Goal: Task Accomplishment & Management: Use online tool/utility

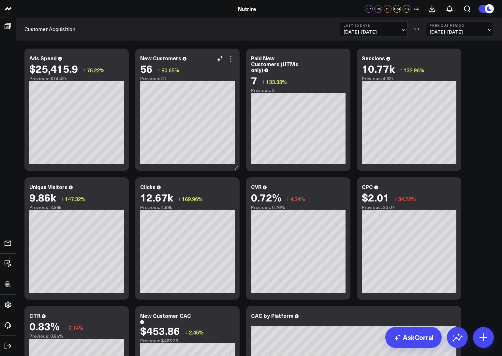
click at [232, 57] on icon at bounding box center [231, 59] width 8 height 8
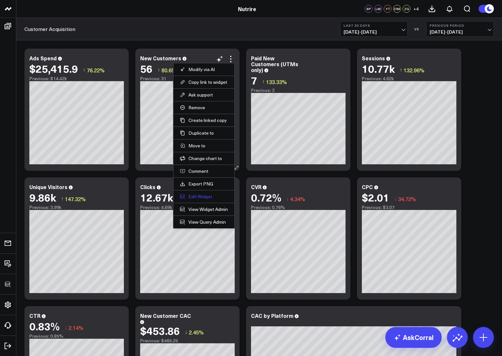
click at [202, 194] on button "Edit Widget" at bounding box center [204, 197] width 48 height 6
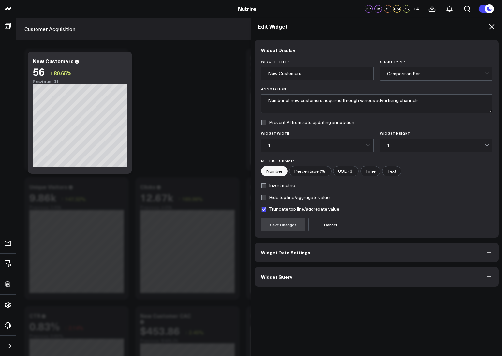
click at [275, 273] on button "Widget Query" at bounding box center [377, 277] width 244 height 20
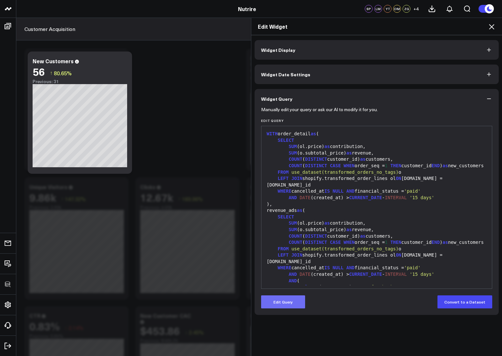
click at [289, 307] on button "Edit Query" at bounding box center [283, 302] width 44 height 13
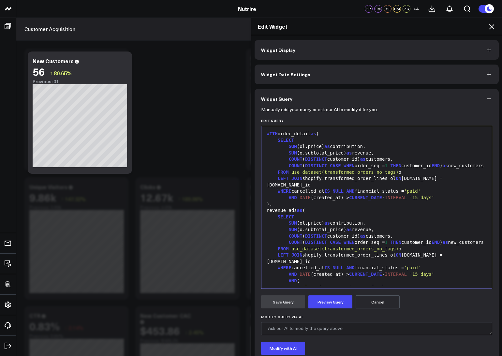
click at [277, 191] on div "WHERE cancelled_at IS NULL AND financial_status = 'paid'" at bounding box center [377, 191] width 224 height 7
click at [300, 199] on span "DATE" at bounding box center [305, 197] width 11 height 5
click at [290, 273] on span "AND" at bounding box center [293, 274] width 8 height 5
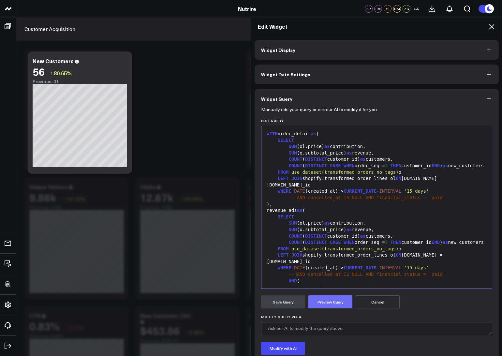
click at [330, 302] on button "Preview Query" at bounding box center [331, 302] width 44 height 13
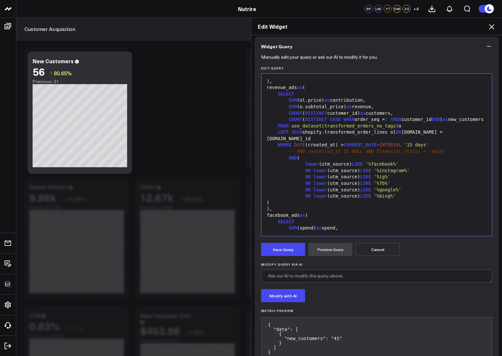
scroll to position [72, 0]
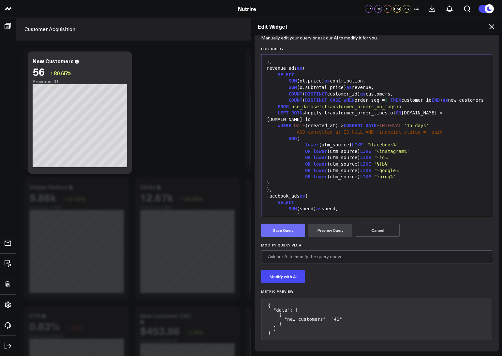
click at [285, 231] on button "Save Query" at bounding box center [283, 230] width 44 height 13
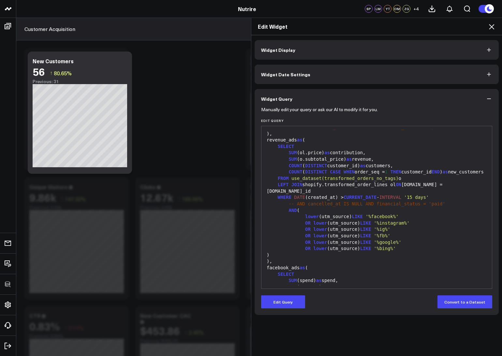
scroll to position [0, 0]
click at [491, 25] on icon at bounding box center [492, 27] width 8 height 8
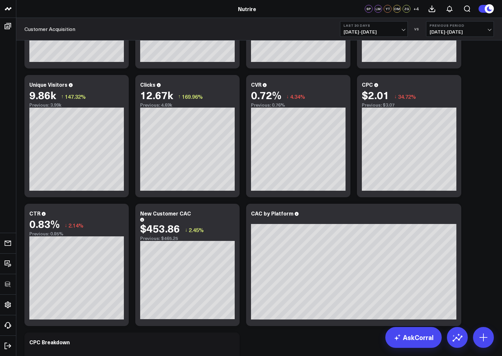
scroll to position [103, 0]
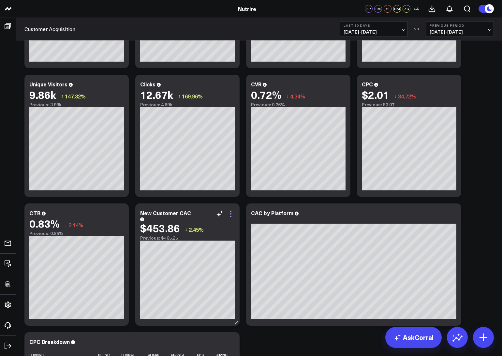
click at [232, 215] on icon at bounding box center [231, 214] width 8 height 8
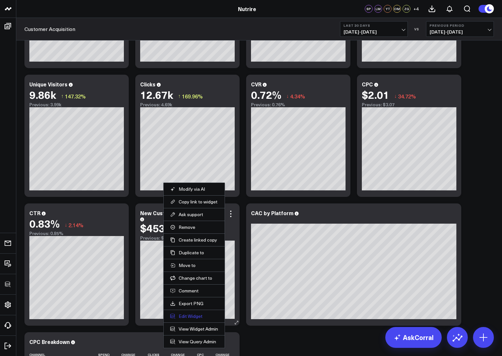
click at [189, 317] on button "Edit Widget" at bounding box center [194, 316] width 48 height 6
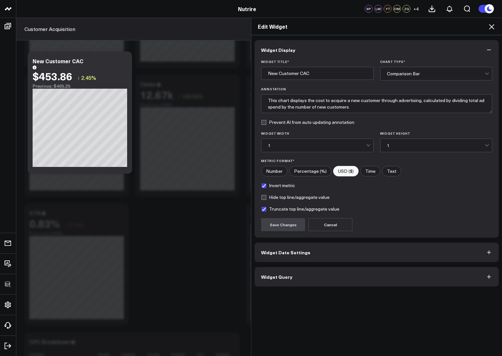
click at [268, 274] on span "Widget Query" at bounding box center [276, 276] width 31 height 5
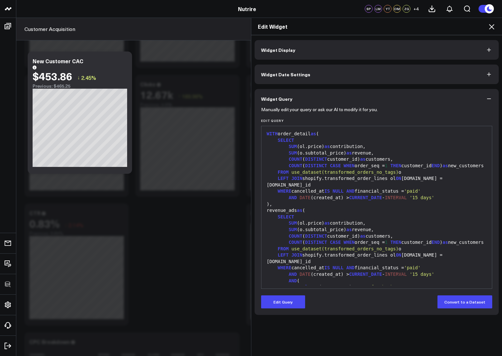
click at [289, 198] on span "AND" at bounding box center [293, 197] width 8 height 5
click at [279, 301] on button "Edit Query" at bounding box center [283, 302] width 44 height 13
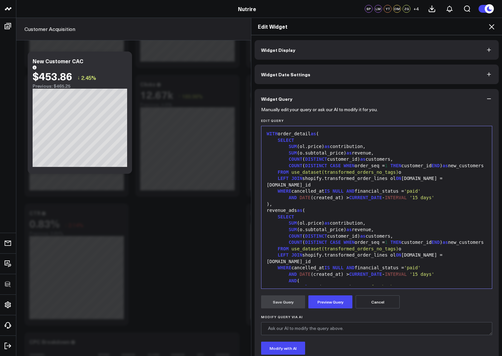
click at [300, 199] on span "DATE" at bounding box center [305, 197] width 11 height 5
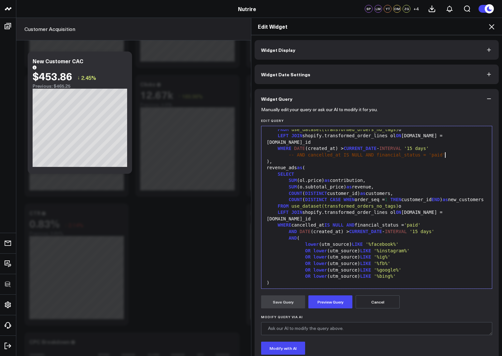
click at [287, 232] on div "AND DATE (created_at) > CURRENT_DATE - INTERVAL '15 days'" at bounding box center [377, 232] width 224 height 7
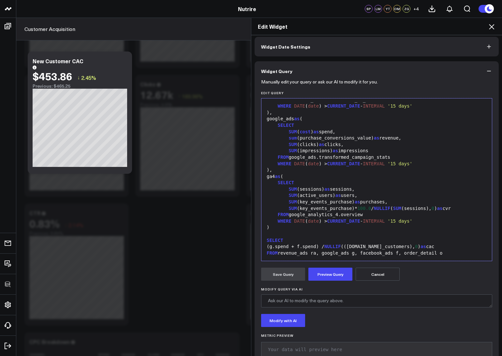
scroll to position [44, 0]
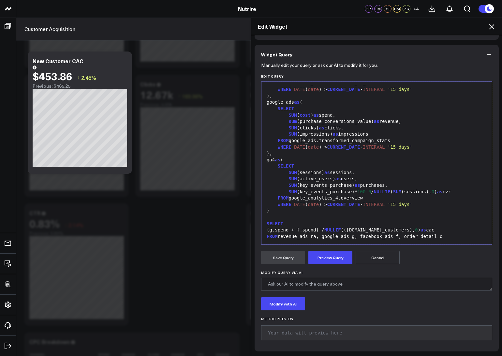
click at [332, 265] on form "Manually edit your query or ask our AI to modify it for you. Edit Query Selecti…" at bounding box center [376, 204] width 231 height 281
click at [330, 260] on button "Preview Query" at bounding box center [331, 257] width 44 height 13
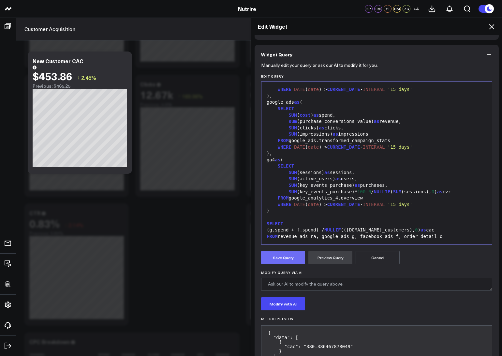
click at [296, 255] on button "Save Query" at bounding box center [283, 257] width 44 height 13
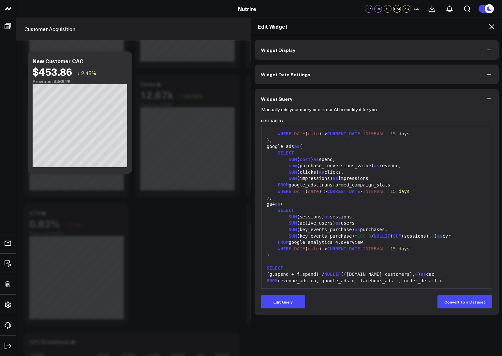
scroll to position [0, 0]
click at [490, 25] on icon at bounding box center [492, 27] width 8 height 8
